Goal: Complete application form: Complete application form

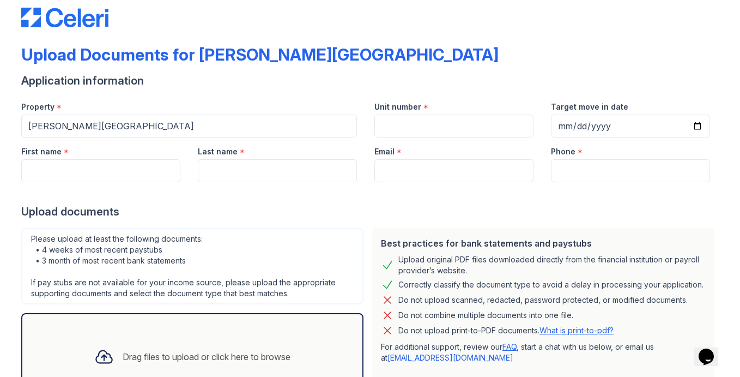
scroll to position [17, 0]
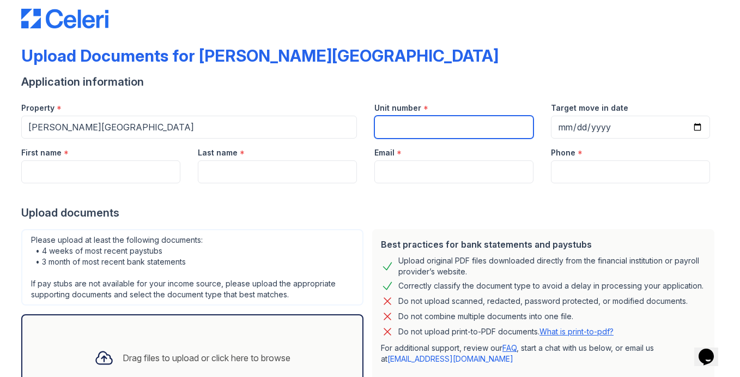
click at [409, 125] on input "Unit number" at bounding box center [454, 127] width 159 height 23
type input "304"
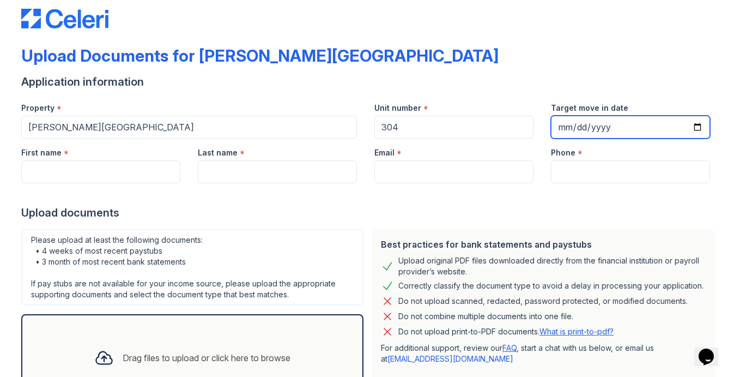
click at [564, 127] on input "Target move in date" at bounding box center [630, 127] width 159 height 23
type input "[DATE]"
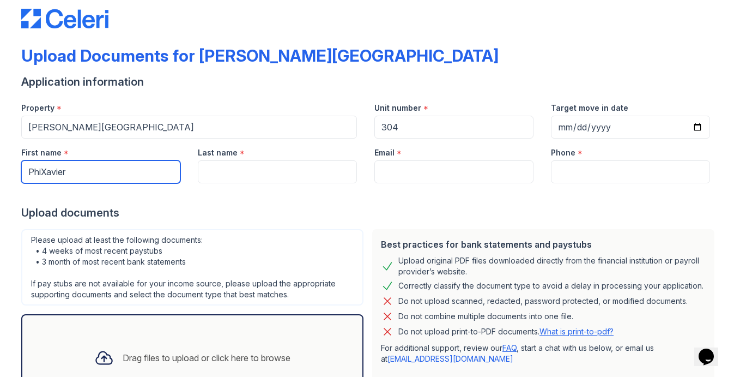
type input "PhiXavier"
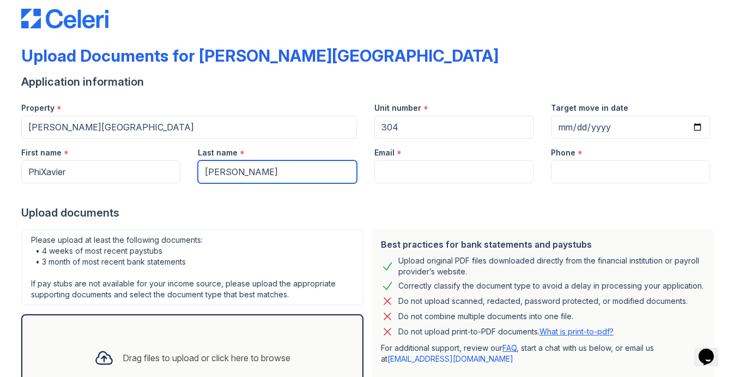
type input "[PERSON_NAME]"
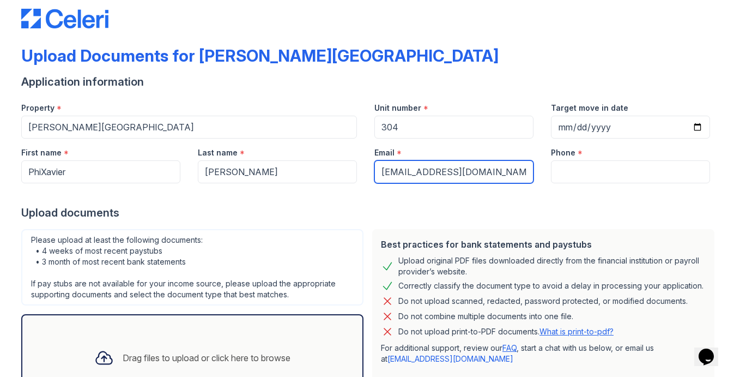
type input "[EMAIL_ADDRESS][DOMAIN_NAME]"
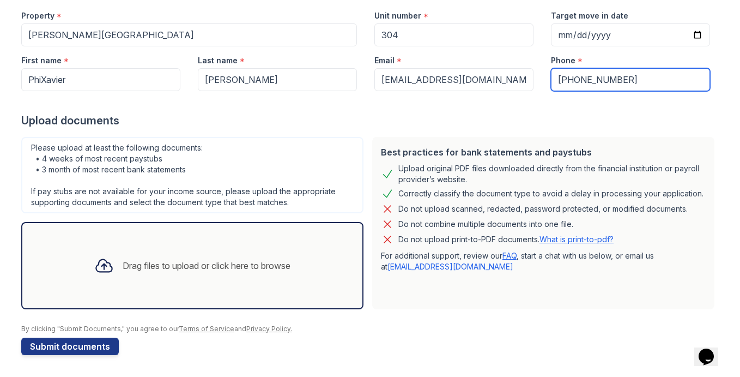
scroll to position [110, 0]
type input "[PHONE_NUMBER]"
click at [235, 265] on div "Drag files to upload or click here to browse" at bounding box center [207, 265] width 168 height 13
click at [197, 266] on div "Drag files to upload or click here to browse" at bounding box center [207, 265] width 168 height 13
click at [196, 264] on div "Drag files to upload or click here to browse" at bounding box center [207, 265] width 168 height 13
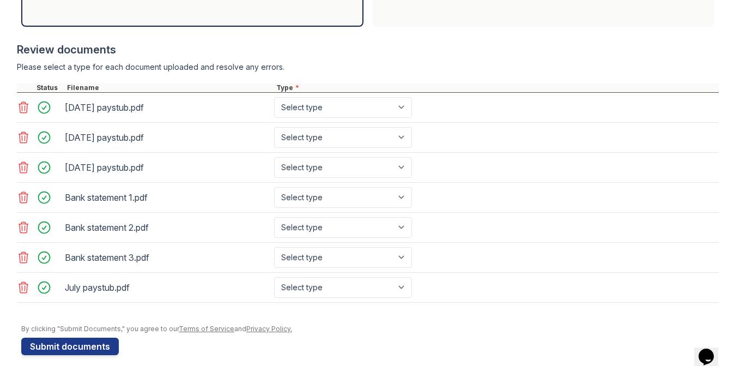
scroll to position [0, 0]
click at [89, 345] on button "Submit documents" at bounding box center [70, 345] width 98 height 17
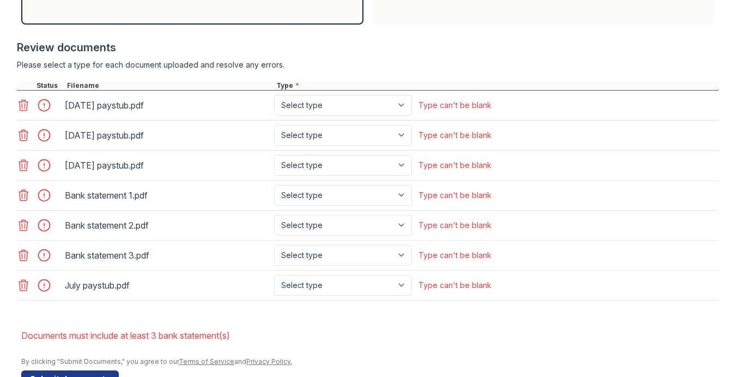
scroll to position [426, 0]
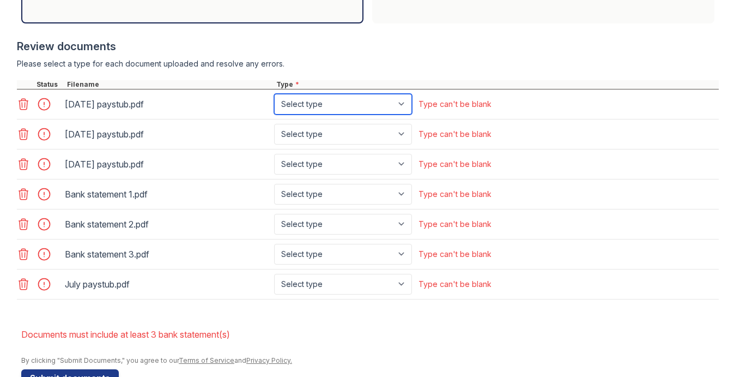
select select "paystub"
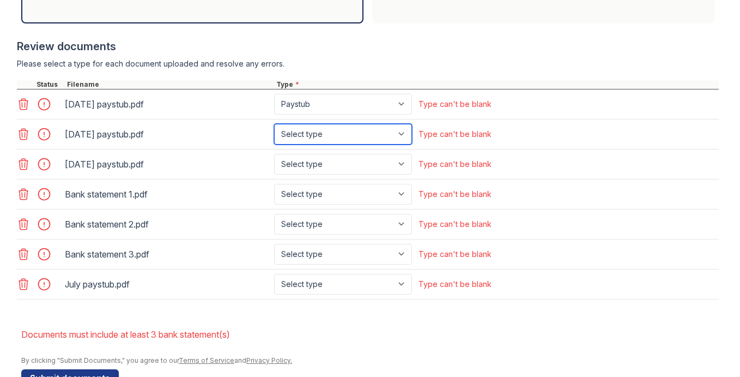
select select "paystub"
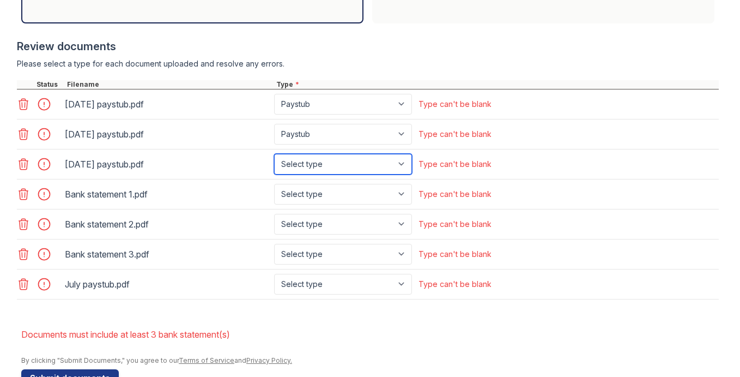
select select "paystub"
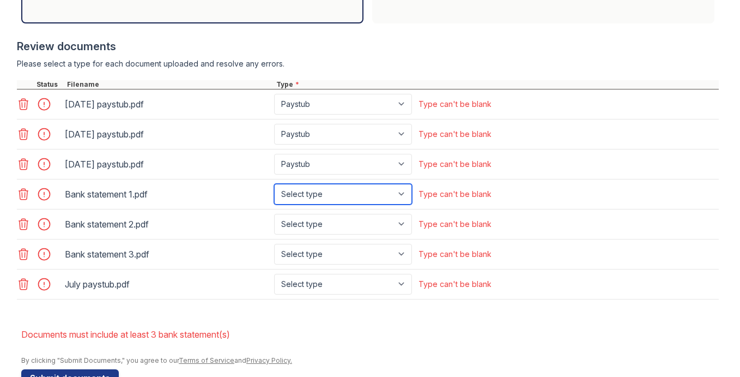
select select "bank_statement"
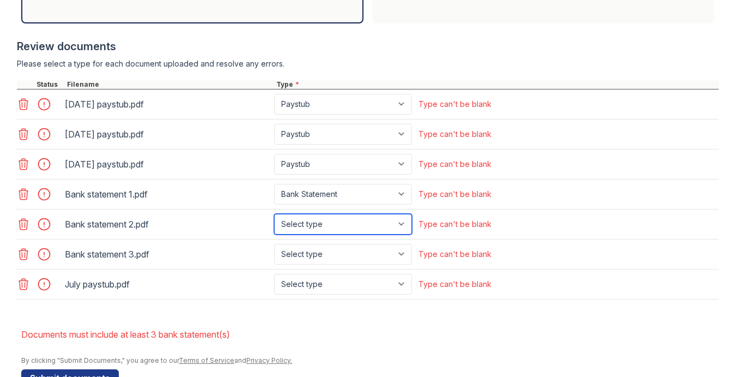
select select "bank_statement"
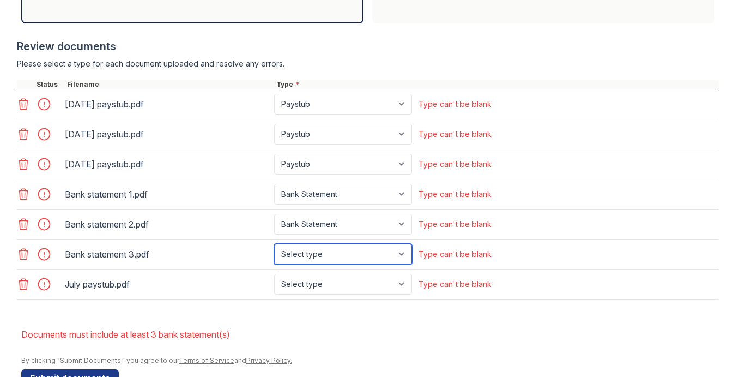
select select "bank_statement"
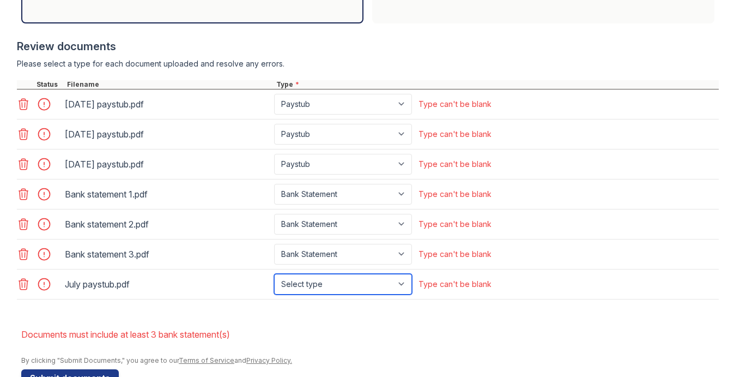
select select "paystub"
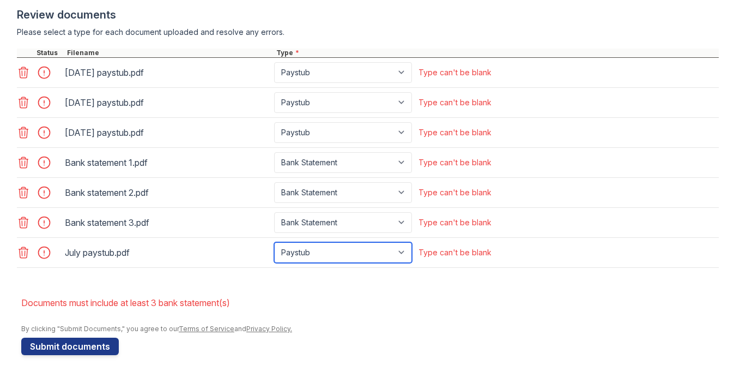
scroll to position [457, 0]
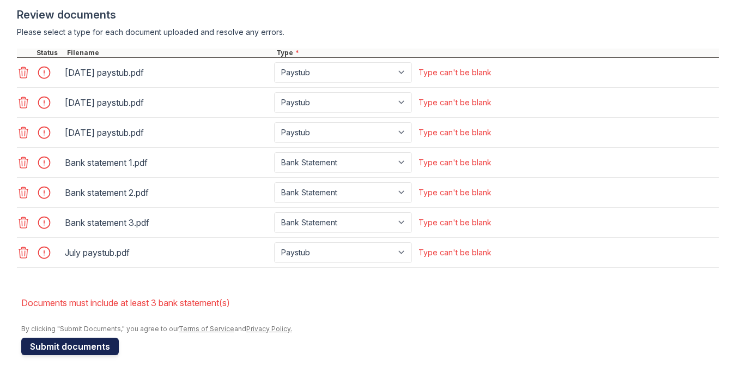
click at [62, 345] on button "Submit documents" at bounding box center [70, 345] width 98 height 17
